Goal: Task Accomplishment & Management: Use online tool/utility

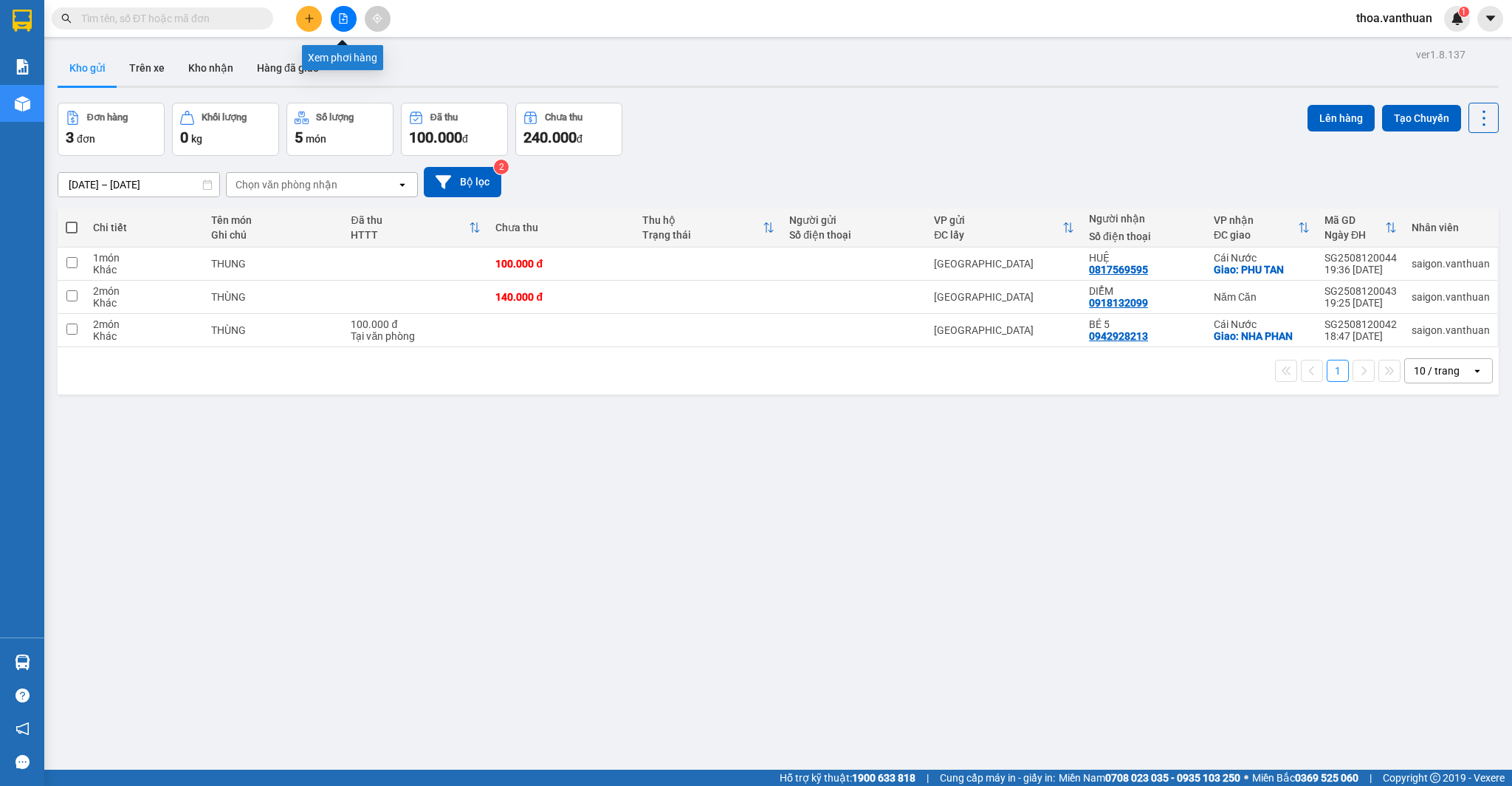
click at [343, 19] on icon "file-add" at bounding box center [343, 18] width 8 height 11
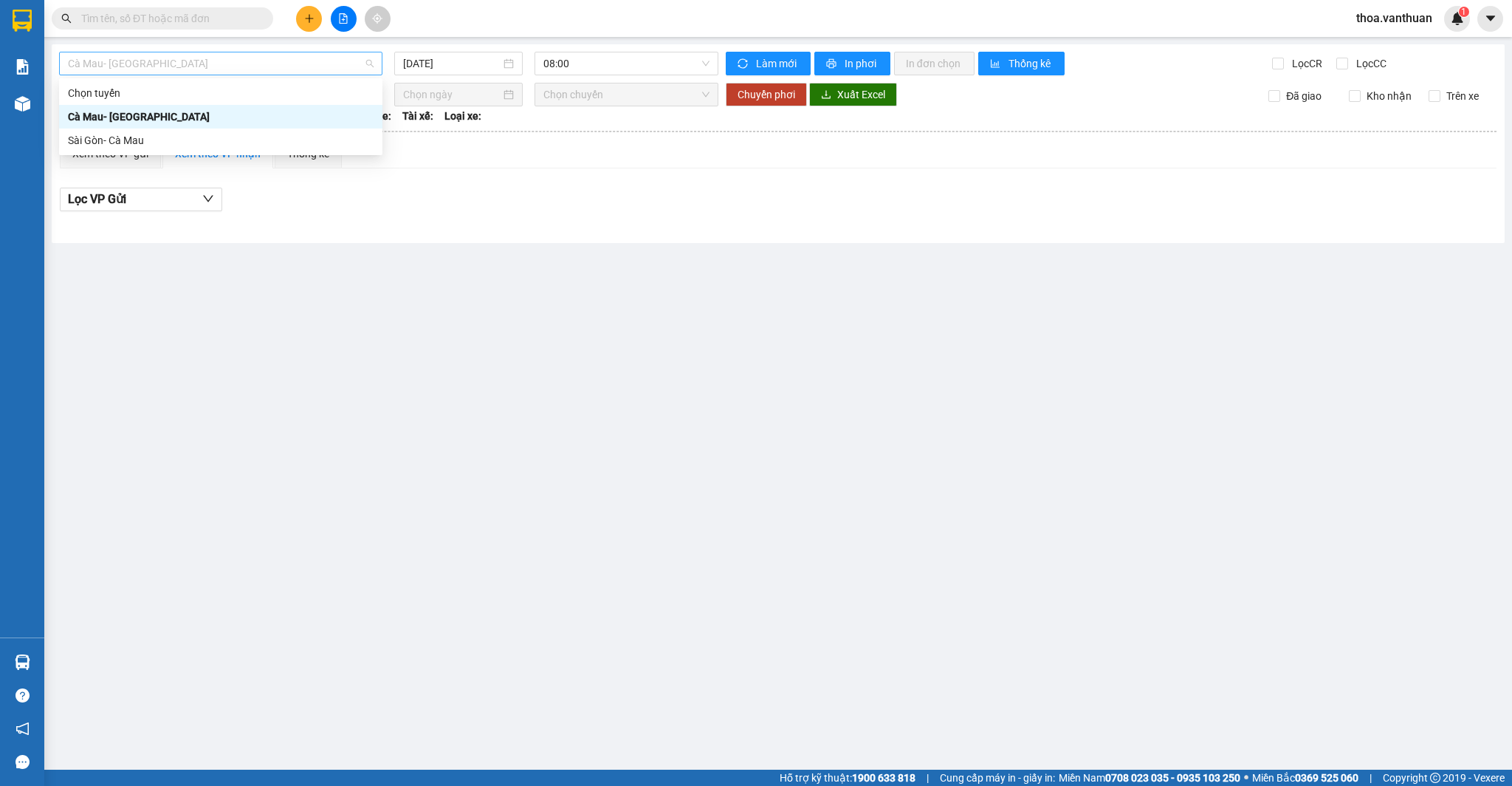
click at [365, 63] on span "Cà Mau- [GEOGRAPHIC_DATA]" at bounding box center [221, 63] width 305 height 22
click at [314, 137] on div "Sài Gòn- Cà Mau" at bounding box center [221, 140] width 305 height 16
type input "[DATE]"
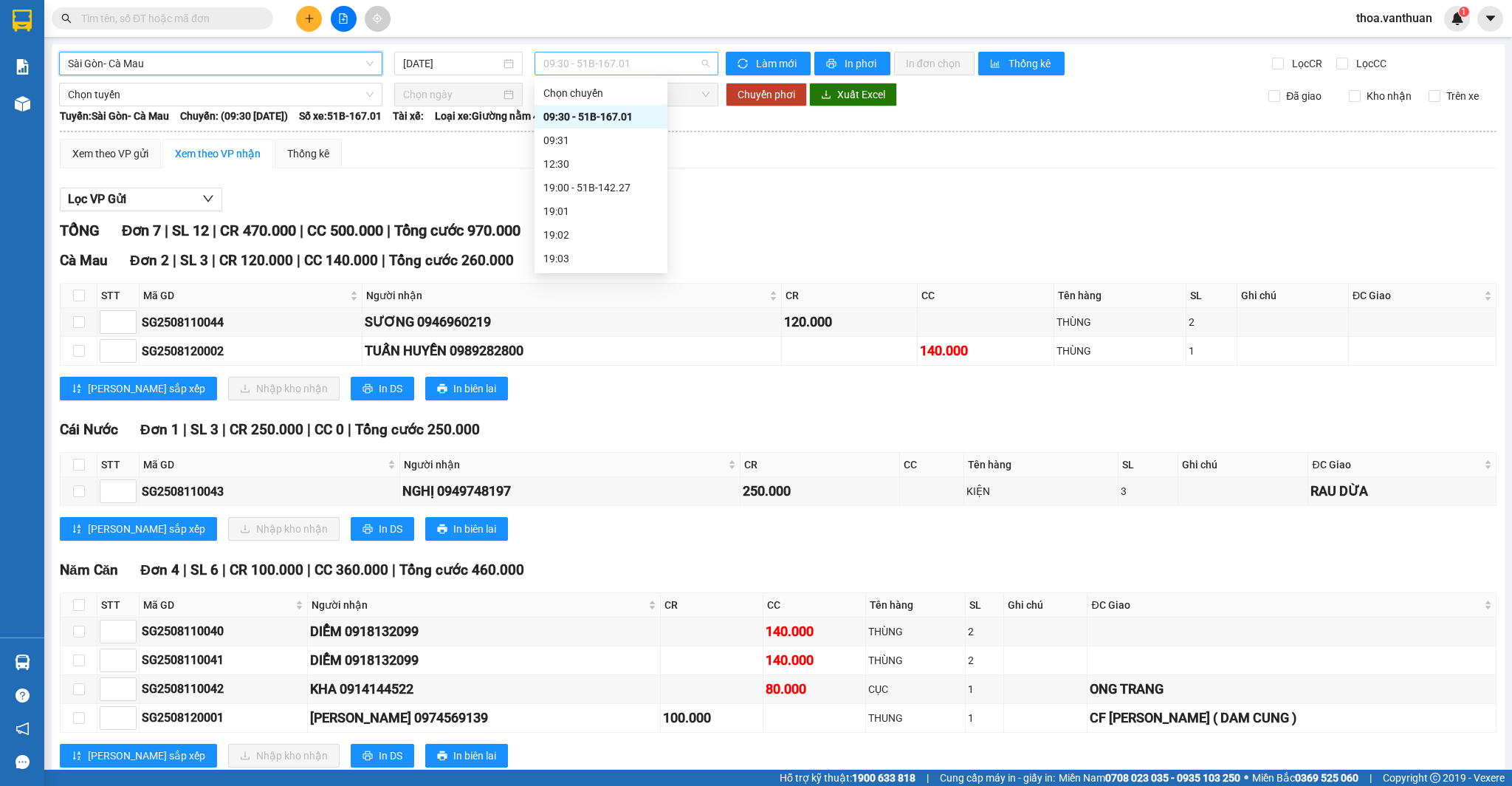
click at [705, 64] on span "09:30 - 51B-167.01" at bounding box center [626, 63] width 166 height 22
click at [612, 136] on div "09:31" at bounding box center [601, 140] width 115 height 16
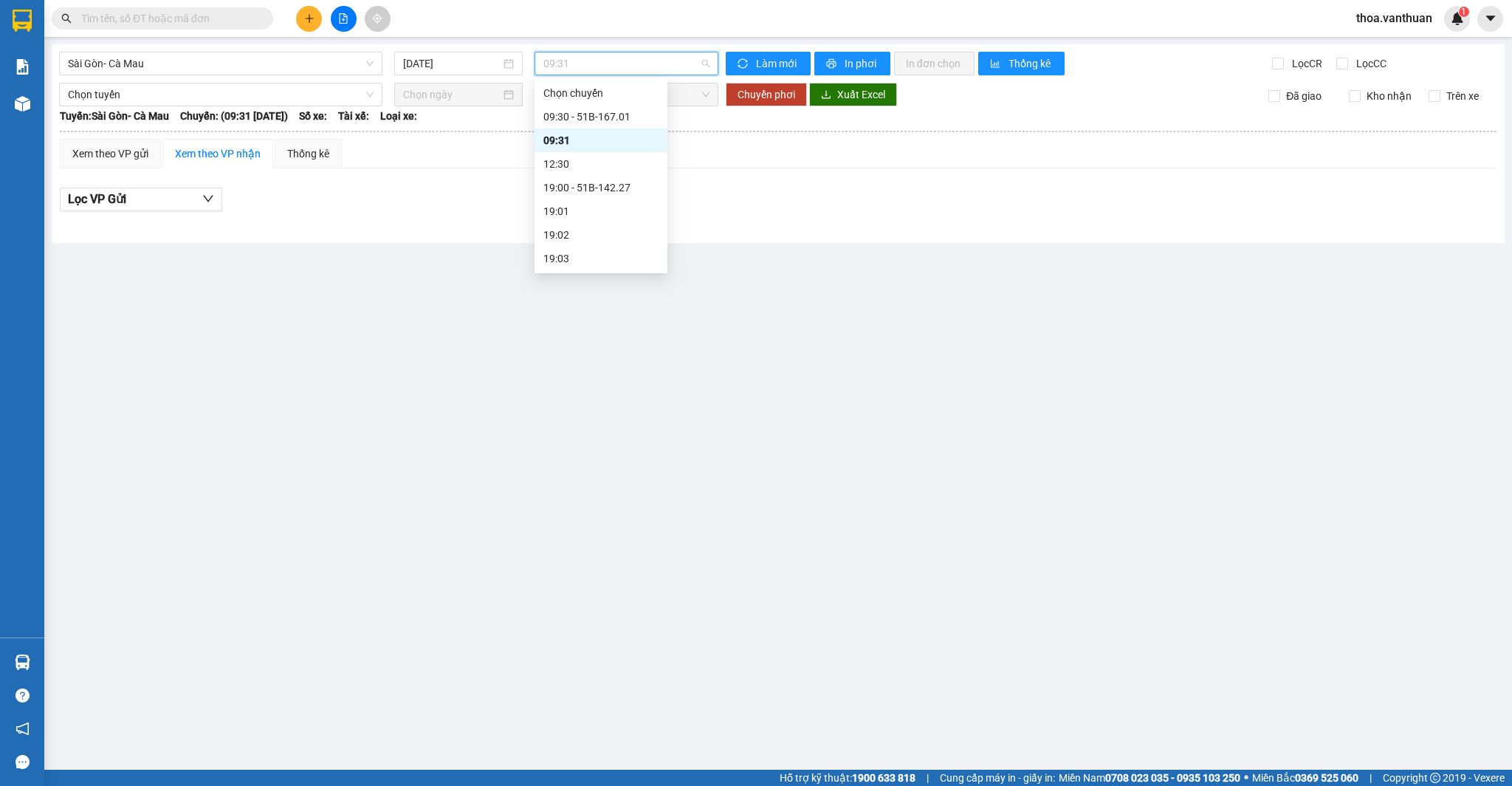
click at [696, 63] on span "09:31" at bounding box center [626, 63] width 166 height 22
click at [655, 184] on div "19:00 - 51B-142.27" at bounding box center [601, 188] width 115 height 16
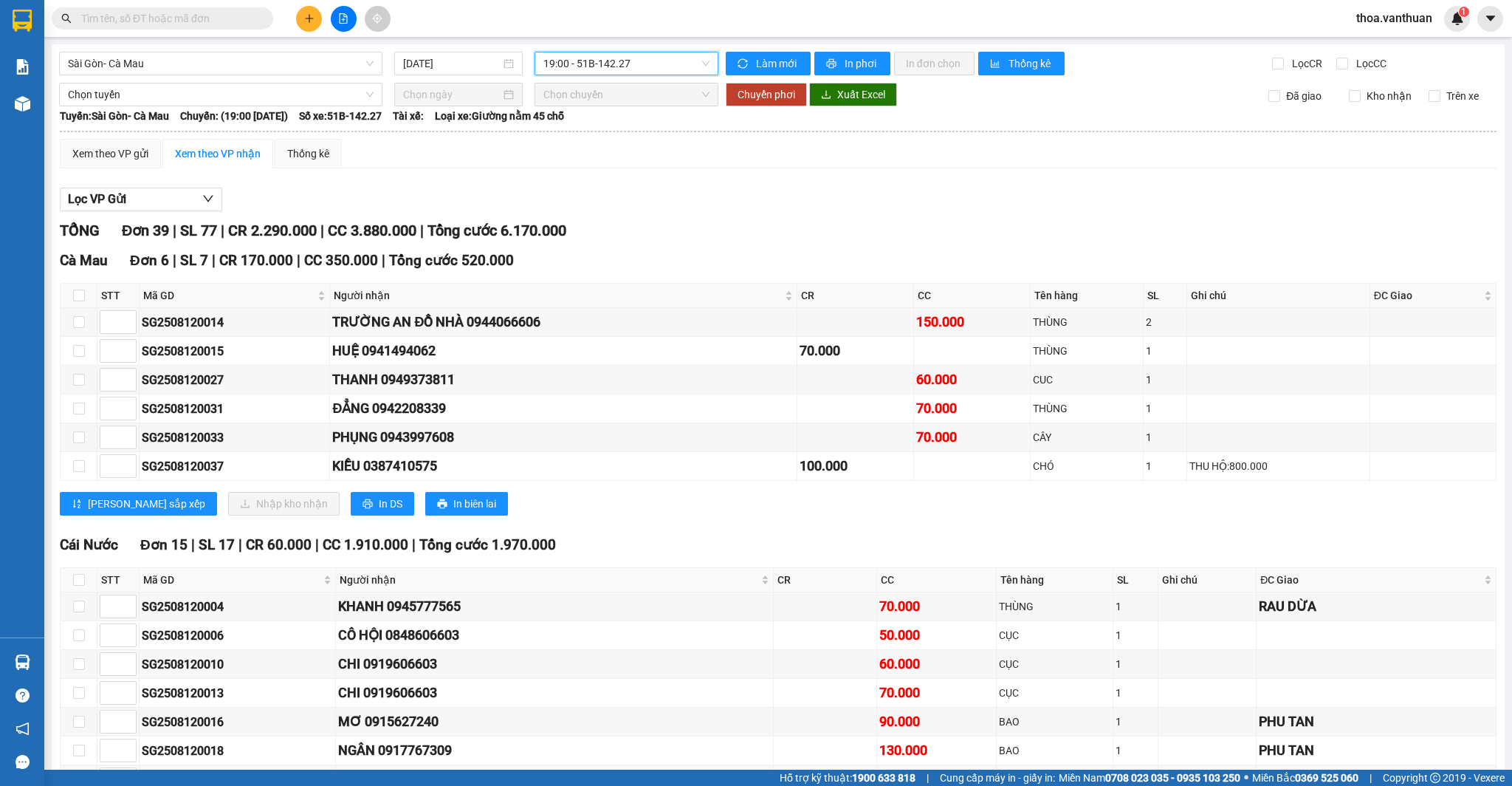
click at [704, 65] on span "19:00 - 51B-142.27" at bounding box center [626, 63] width 166 height 22
click at [626, 119] on div "09:30 - 51B-167.01" at bounding box center [601, 117] width 115 height 16
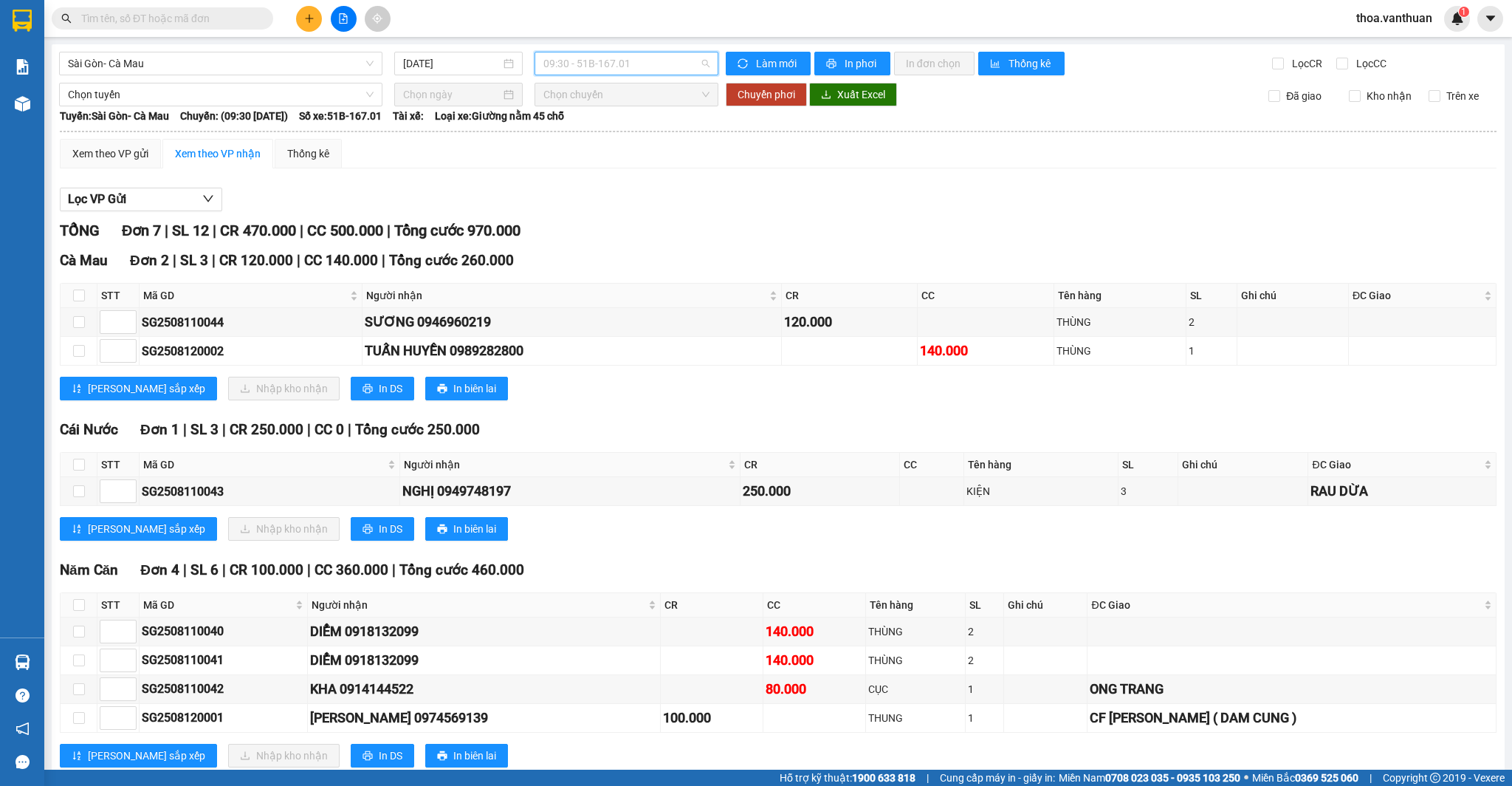
click at [705, 63] on span "09:30 - 51B-167.01" at bounding box center [626, 63] width 166 height 22
click at [643, 181] on div "19:00 - 51B-142.27" at bounding box center [601, 188] width 115 height 16
